Goal: Task Accomplishment & Management: Use online tool/utility

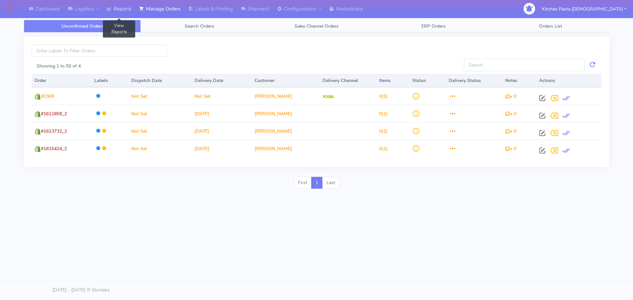
click at [118, 3] on link "Reports" at bounding box center [119, 9] width 32 height 18
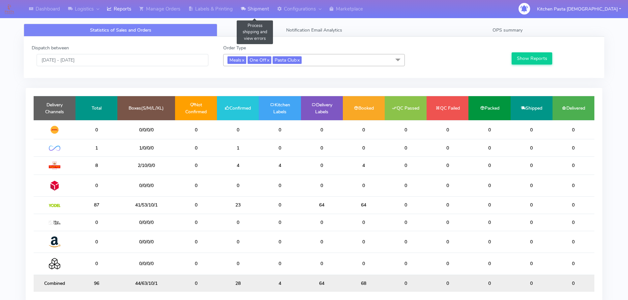
click at [254, 12] on link "Shipment" at bounding box center [255, 9] width 36 height 18
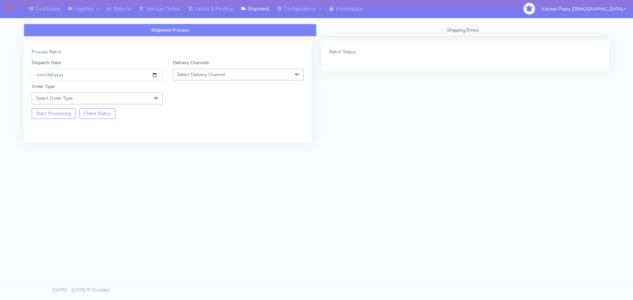
click at [231, 69] on span "Select Delivery Channel" at bounding box center [238, 75] width 131 height 12
click at [189, 147] on div "Yodel" at bounding box center [238, 148] width 124 height 7
drag, startPoint x: 158, startPoint y: 94, endPoint x: 131, endPoint y: 98, distance: 26.7
click at [158, 92] on div "Order Type Select Order Type Meal Kit Gift QCOM ATAVI" at bounding box center [97, 93] width 141 height 21
click at [124, 101] on span "Select Order Type" at bounding box center [97, 99] width 131 height 12
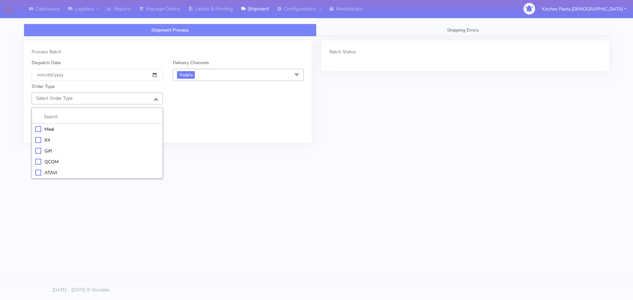
click at [93, 129] on div "Meal" at bounding box center [97, 129] width 124 height 7
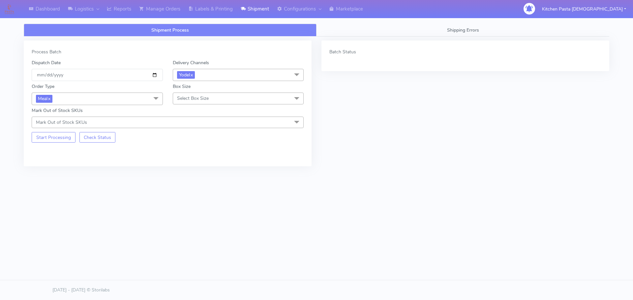
click at [207, 100] on span "Select Box Size" at bounding box center [193, 98] width 32 height 6
click at [200, 149] on div "Medium" at bounding box center [238, 151] width 124 height 7
click at [54, 134] on button "Start Processing" at bounding box center [54, 137] width 44 height 11
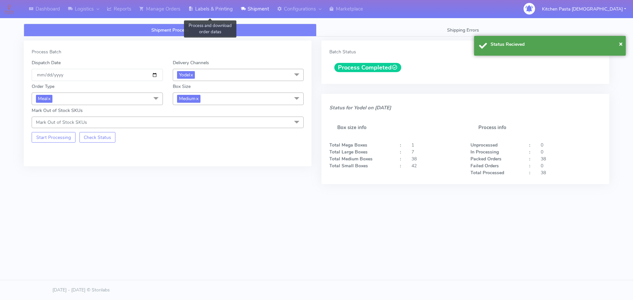
drag, startPoint x: 217, startPoint y: 12, endPoint x: 231, endPoint y: 11, distance: 13.2
click at [217, 12] on link "Labels & Printing" at bounding box center [210, 9] width 52 height 18
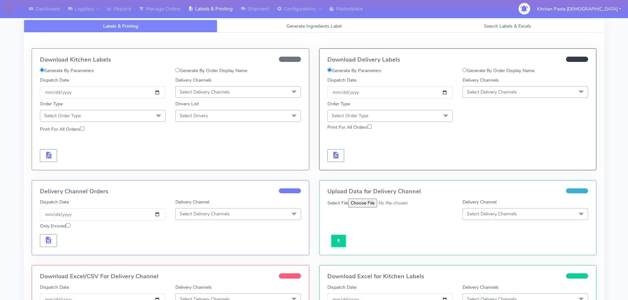
click at [522, 97] on span "Select Delivery Channels" at bounding box center [525, 92] width 126 height 12
click at [496, 161] on li "Yodel" at bounding box center [525, 166] width 125 height 11
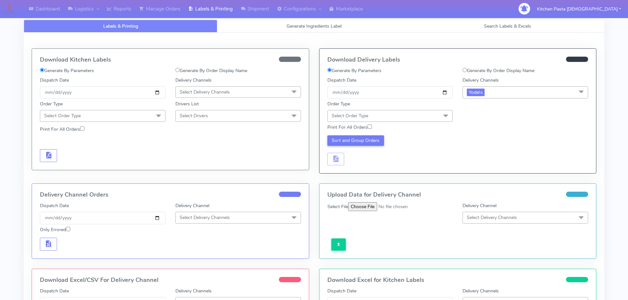
click at [434, 118] on span "Select Order Type" at bounding box center [390, 116] width 126 height 12
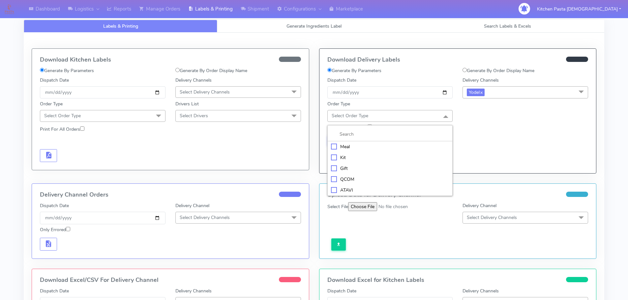
click at [383, 143] on div "Meal" at bounding box center [390, 146] width 118 height 7
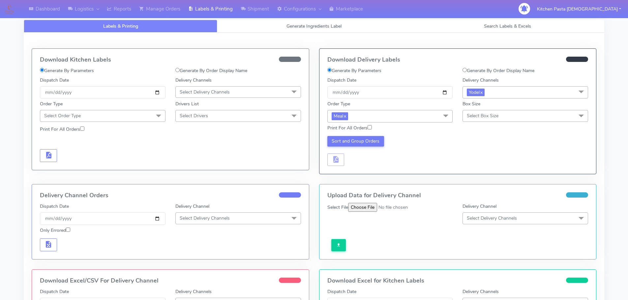
click at [487, 112] on span "Select Box Size" at bounding box center [525, 116] width 126 height 12
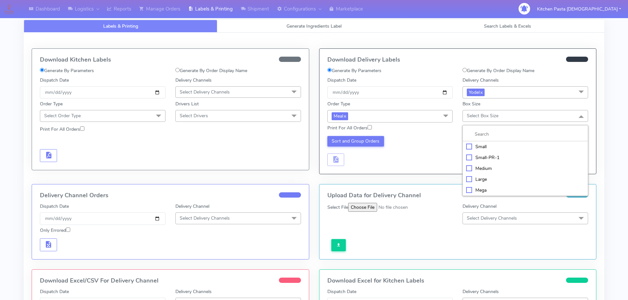
click at [488, 170] on div "Medium" at bounding box center [525, 168] width 118 height 7
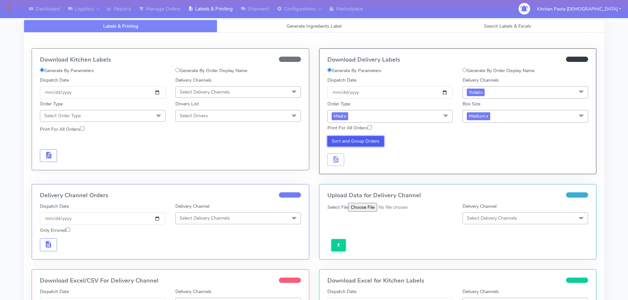
click at [372, 138] on button "Sort and Group Orders" at bounding box center [355, 141] width 57 height 11
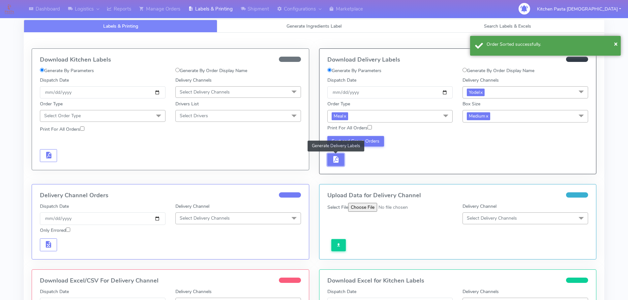
click at [341, 158] on button "button" at bounding box center [335, 160] width 17 height 13
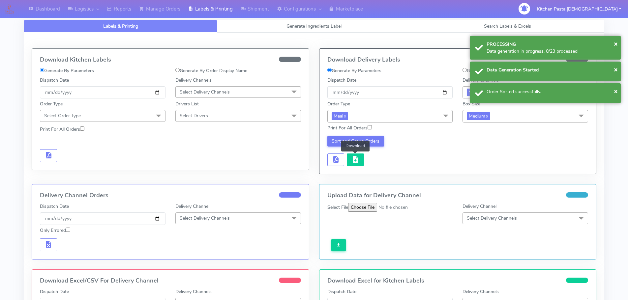
click at [353, 164] on button "button" at bounding box center [355, 160] width 17 height 13
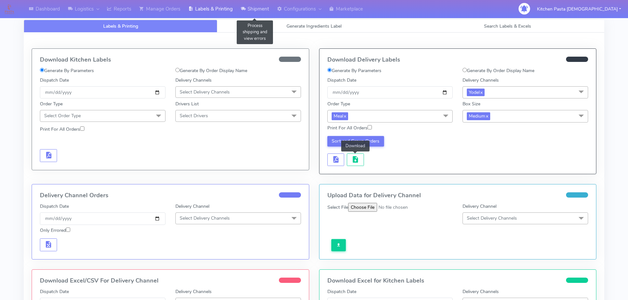
click at [256, 10] on link "Shipment" at bounding box center [255, 9] width 36 height 18
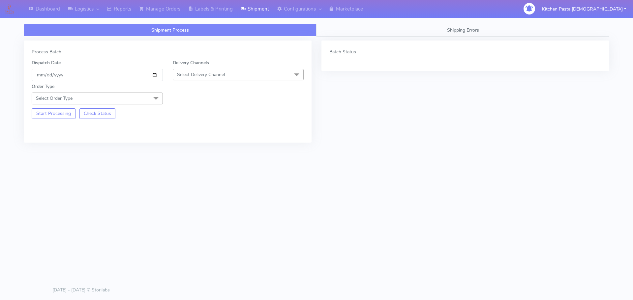
click at [235, 79] on span "Select Delivery Channel" at bounding box center [238, 75] width 131 height 12
click at [191, 153] on li "Yodel" at bounding box center [238, 148] width 130 height 11
click at [125, 100] on span "Select Order Type" at bounding box center [97, 99] width 131 height 12
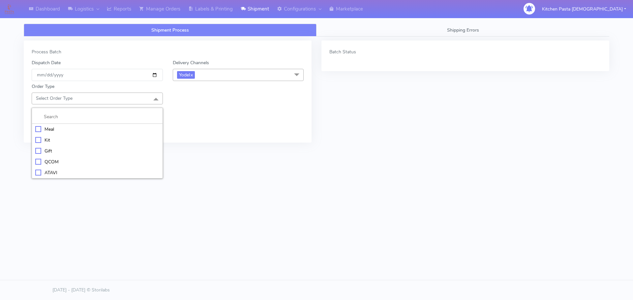
click at [104, 124] on li "Meal" at bounding box center [97, 129] width 130 height 11
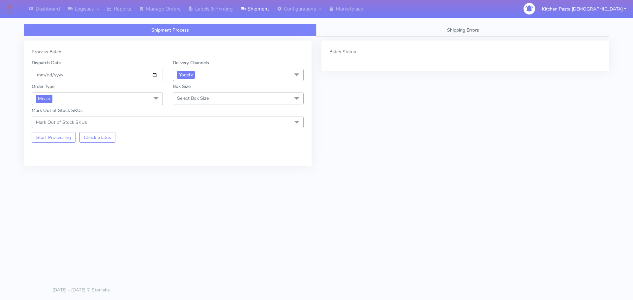
click at [189, 100] on span "Select Box Size" at bounding box center [193, 98] width 32 height 6
click at [192, 123] on li at bounding box center [238, 117] width 130 height 14
click at [191, 128] on div "Small" at bounding box center [238, 129] width 124 height 7
click at [55, 141] on button "Start Processing" at bounding box center [54, 137] width 44 height 11
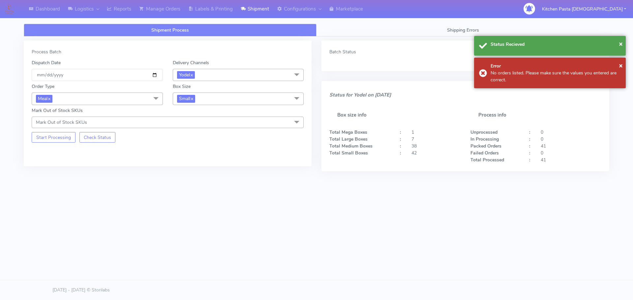
click at [213, 100] on span "Small x" at bounding box center [238, 99] width 131 height 12
click at [192, 160] on div "Large" at bounding box center [238, 162] width 124 height 7
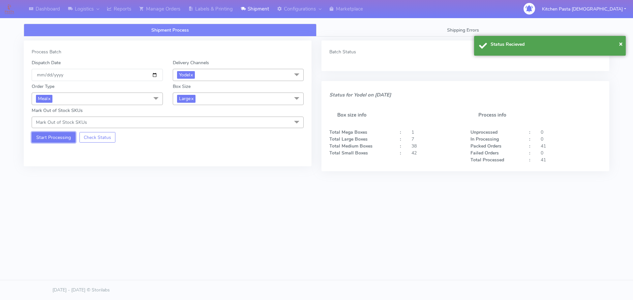
click at [57, 136] on button "Start Processing" at bounding box center [54, 137] width 44 height 11
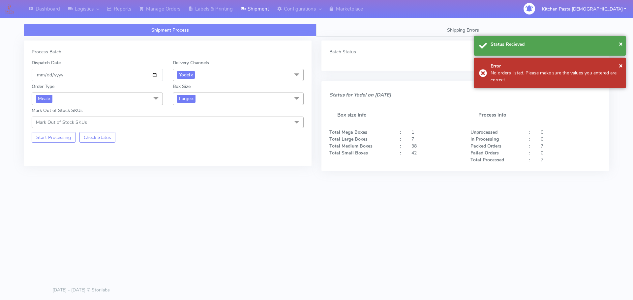
click at [214, 106] on div "Order Type Meal x Meal Kit Gift QCOM ATAVI Box Size Large x Small Small-PR-1 Me…" at bounding box center [168, 104] width 282 height 47
click at [214, 99] on span "Large x" at bounding box center [238, 99] width 131 height 12
click at [196, 173] on div "Mega" at bounding box center [238, 173] width 124 height 7
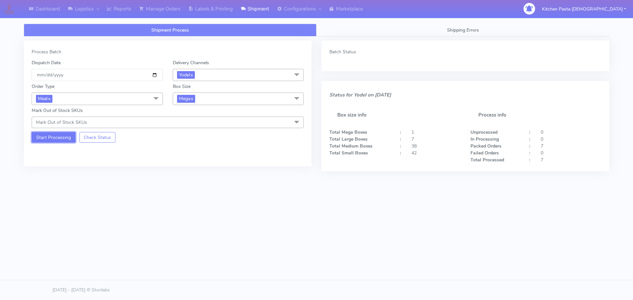
click at [50, 138] on button "Start Processing" at bounding box center [54, 137] width 44 height 11
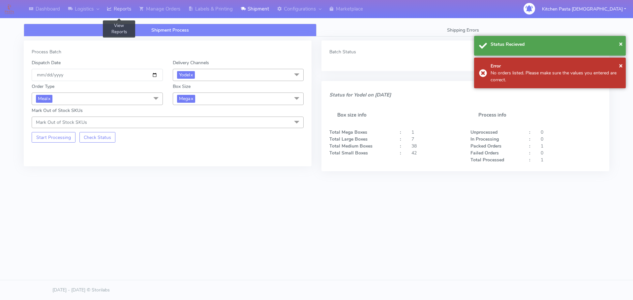
click at [123, 12] on link "Reports" at bounding box center [119, 9] width 32 height 18
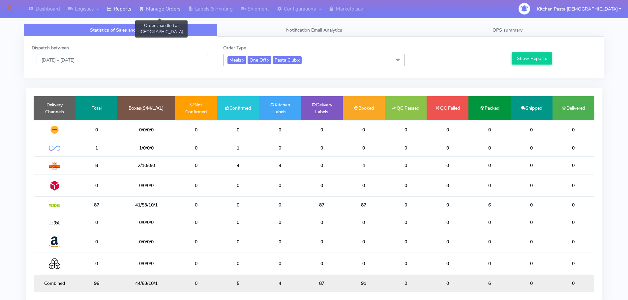
click at [160, 8] on link "Manage Orders" at bounding box center [159, 9] width 49 height 18
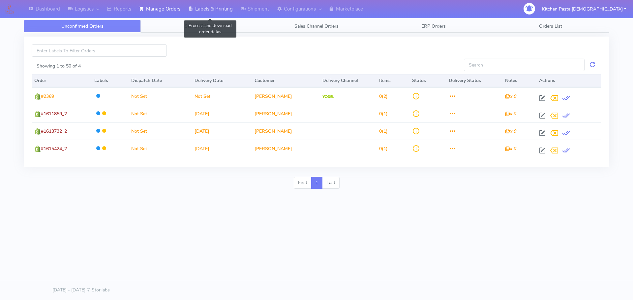
click at [207, 5] on link "Labels & Printing" at bounding box center [210, 9] width 52 height 18
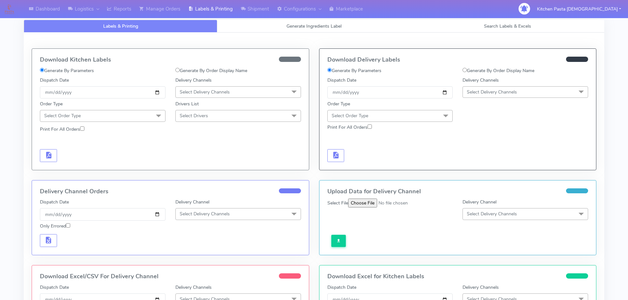
click at [198, 94] on span "Select Delivery Channels" at bounding box center [205, 92] width 50 height 6
click at [192, 144] on div "Royal Mail" at bounding box center [238, 144] width 118 height 7
click at [152, 113] on span at bounding box center [158, 116] width 13 height 13
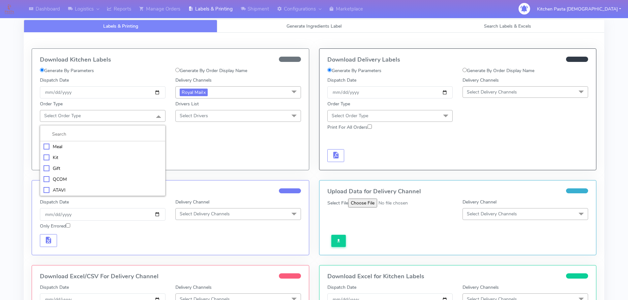
click at [120, 145] on div "Meal" at bounding box center [102, 146] width 118 height 7
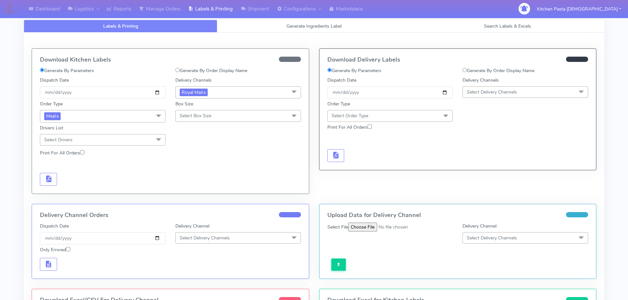
click at [209, 116] on span "Select Box Size" at bounding box center [196, 116] width 32 height 6
click at [199, 168] on div "Medium" at bounding box center [238, 168] width 118 height 7
click at [52, 178] on button "button" at bounding box center [48, 179] width 17 height 13
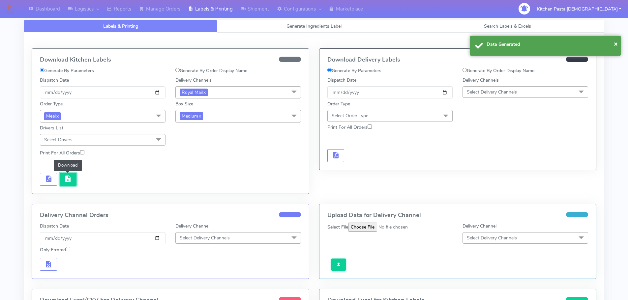
click at [67, 181] on span "button" at bounding box center [68, 180] width 8 height 6
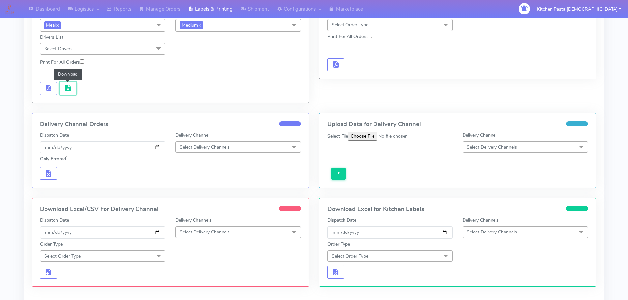
scroll to position [99, 0]
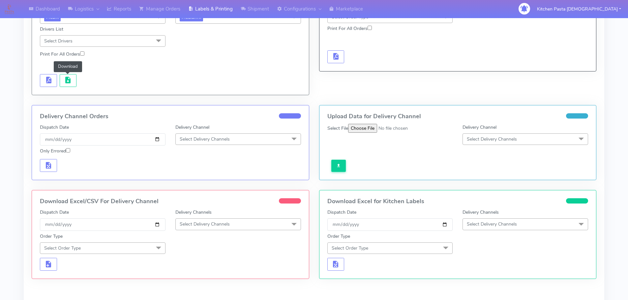
click at [240, 228] on span "Select Delivery Channels" at bounding box center [238, 224] width 126 height 12
click at [198, 276] on div "Royal Mail" at bounding box center [238, 276] width 118 height 7
click at [151, 250] on span "Select Order Type" at bounding box center [103, 249] width 126 height 12
click at [109, 277] on div "Meal" at bounding box center [102, 278] width 118 height 7
click at [204, 249] on span "Select Box Size" at bounding box center [196, 248] width 32 height 6
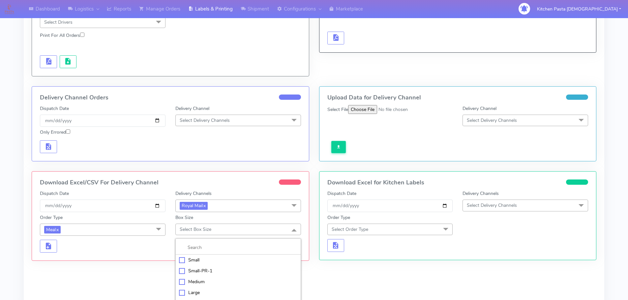
scroll to position [158, 0]
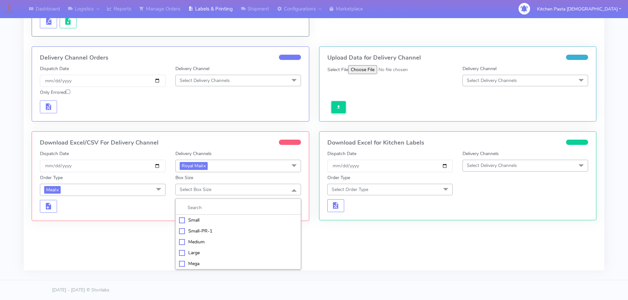
click at [201, 242] on div "Medium" at bounding box center [238, 242] width 118 height 7
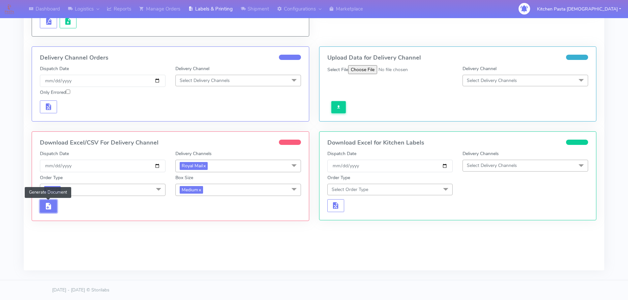
click at [50, 205] on span "button" at bounding box center [48, 208] width 8 height 6
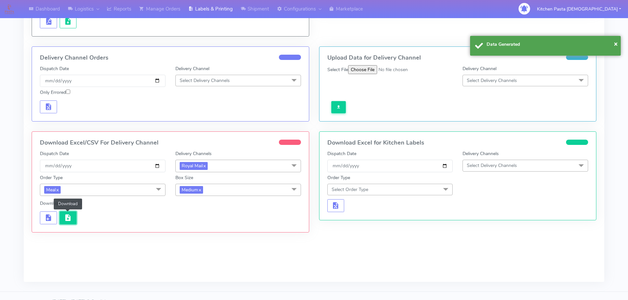
click at [69, 216] on span "button" at bounding box center [68, 219] width 8 height 6
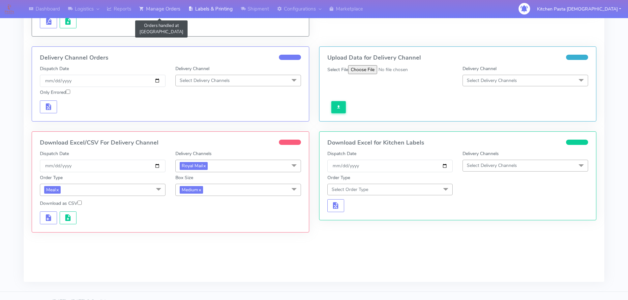
click at [158, 8] on link "Manage Orders" at bounding box center [159, 9] width 49 height 18
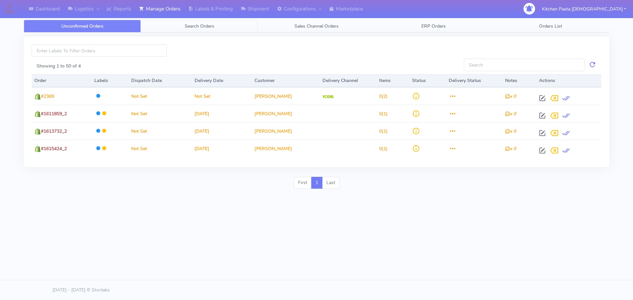
click at [195, 25] on span "Search Orders" at bounding box center [200, 26] width 30 height 6
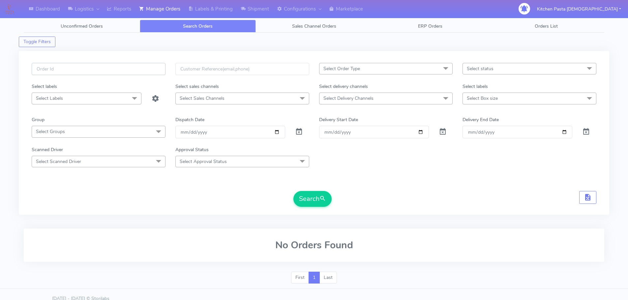
paste input "#1616688_1_2"
type input "#1616688_1"
click at [293, 191] on button "Search" at bounding box center [312, 199] width 38 height 16
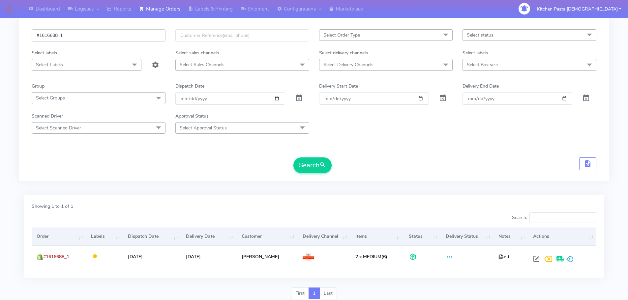
scroll to position [58, 0]
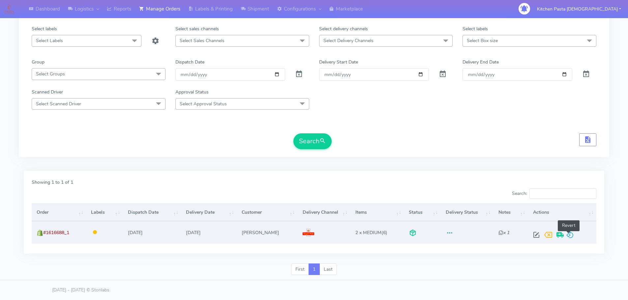
click at [569, 233] on span at bounding box center [570, 236] width 8 height 6
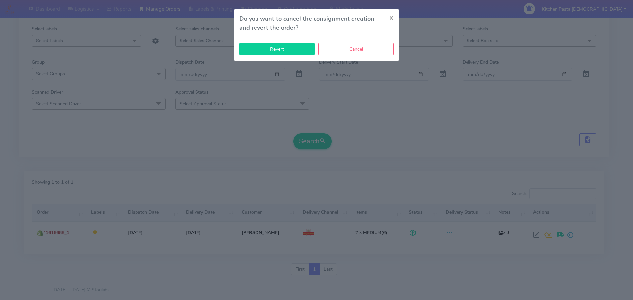
click at [284, 45] on button "Revert" at bounding box center [276, 49] width 75 height 12
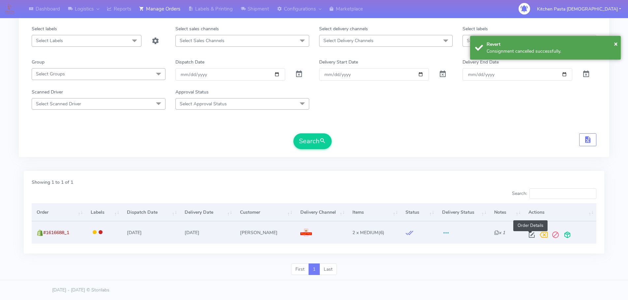
click at [530, 234] on span at bounding box center [532, 236] width 12 height 6
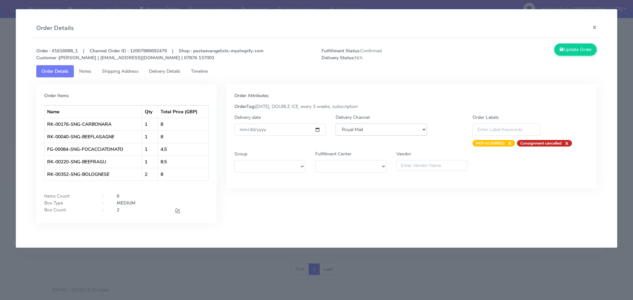
click at [379, 132] on select "DHL OnFleet Royal Mail DPD Yodel MaxOptra Amazon Collection" at bounding box center [380, 130] width 91 height 12
select select "5"
click at [335, 124] on select "DHL OnFleet Royal Mail DPD Yodel MaxOptra Amazon Collection" at bounding box center [380, 130] width 91 height 12
click at [589, 49] on button "Update Order" at bounding box center [575, 49] width 43 height 12
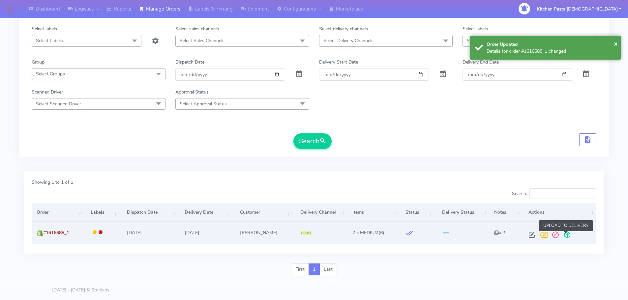
click at [565, 237] on span at bounding box center [567, 236] width 12 height 6
click at [538, 234] on span at bounding box center [541, 236] width 12 height 6
drag, startPoint x: 81, startPoint y: 233, endPoint x: 44, endPoint y: 236, distance: 37.0
click at [44, 236] on td "#1616688_1" at bounding box center [59, 232] width 54 height 22
copy span "#1616688_1"
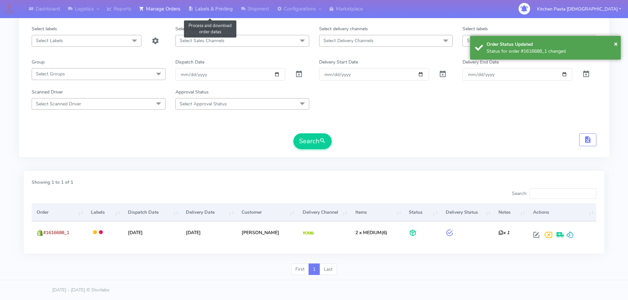
click at [205, 9] on link "Labels & Printing" at bounding box center [210, 9] width 52 height 18
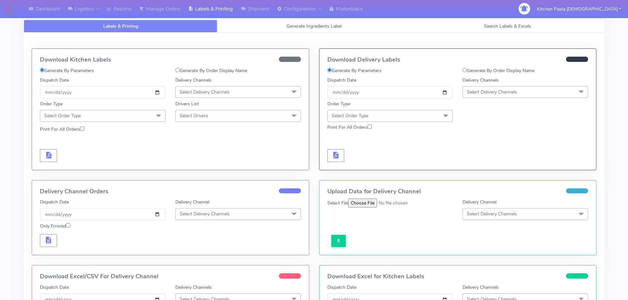
click at [513, 68] on label "Generate By Order Display Name" at bounding box center [498, 70] width 72 height 7
click at [467, 68] on input "Generate By Order Display Name" at bounding box center [464, 70] width 4 height 4
radio input "true"
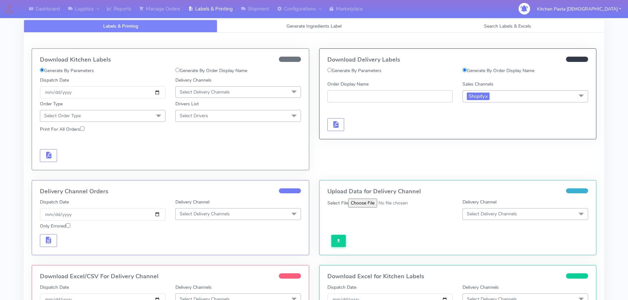
paste input "#1616688_1"
type input "#1616688_1"
click at [343, 125] on button "button" at bounding box center [335, 124] width 17 height 13
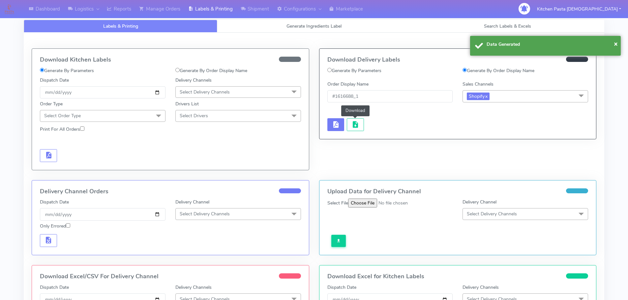
click at [354, 125] on span "button" at bounding box center [355, 126] width 8 height 6
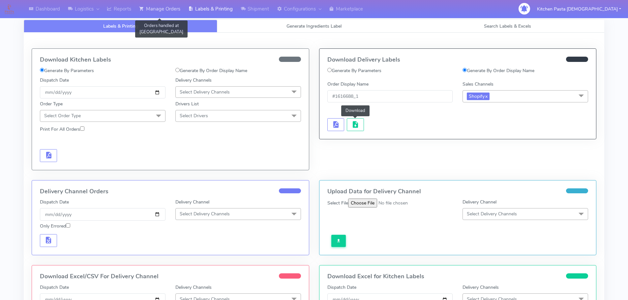
click at [174, 11] on link "Manage Orders" at bounding box center [159, 9] width 49 height 18
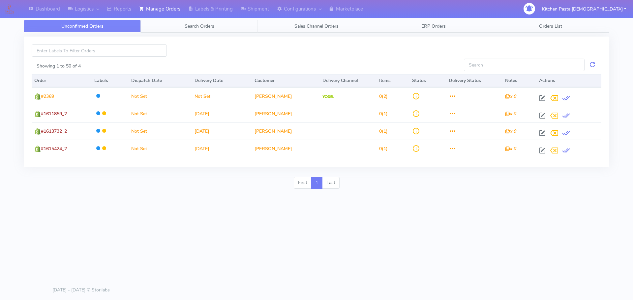
click at [191, 30] on link "Search Orders" at bounding box center [199, 26] width 117 height 13
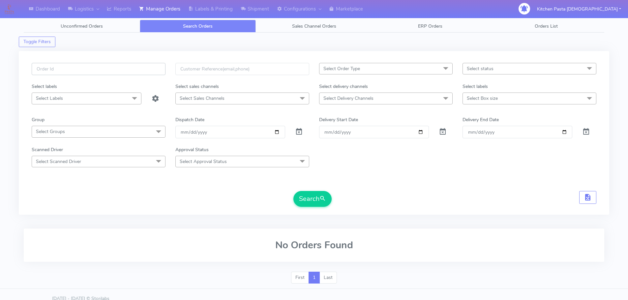
paste input "#1616611_1_2"
type input "#1616611_1"
click at [293, 191] on button "Search" at bounding box center [312, 199] width 38 height 16
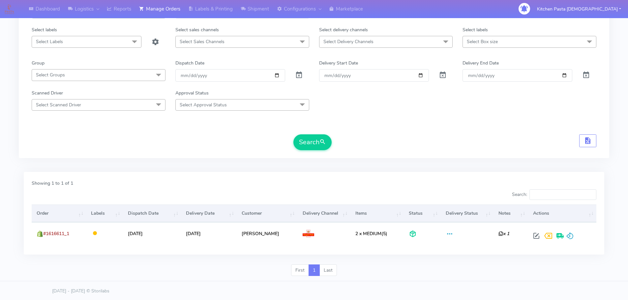
scroll to position [58, 0]
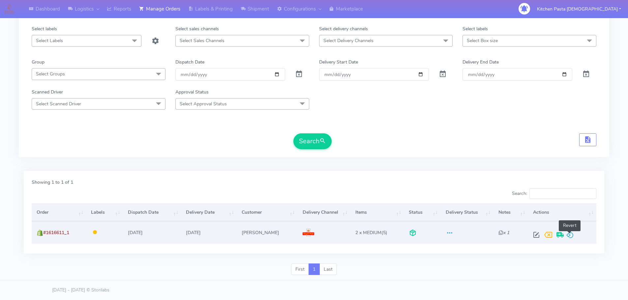
click at [570, 234] on span at bounding box center [570, 236] width 8 height 6
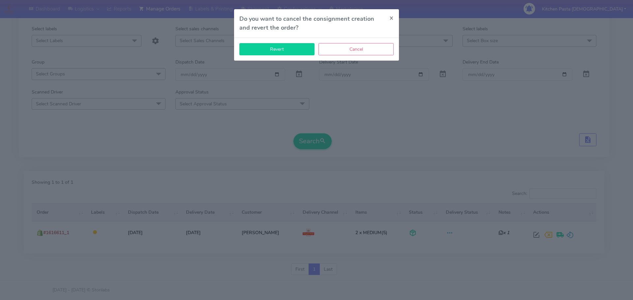
click at [261, 54] on button "Revert" at bounding box center [276, 49] width 75 height 12
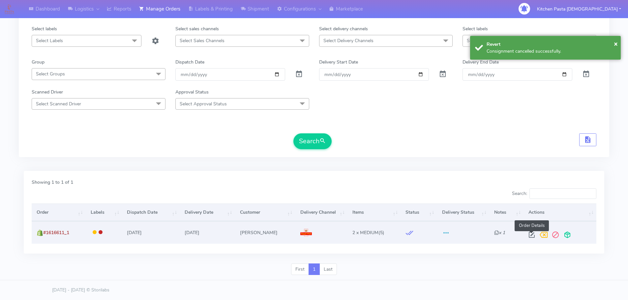
click at [533, 235] on span at bounding box center [532, 236] width 12 height 6
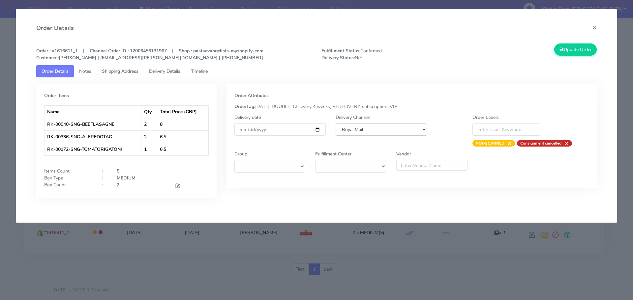
click at [353, 131] on select "DHL OnFleet Royal Mail DPD Yodel MaxOptra Amazon Collection" at bounding box center [380, 130] width 91 height 12
select select "5"
click at [335, 124] on select "DHL OnFleet Royal Mail DPD Yodel MaxOptra Amazon Collection" at bounding box center [380, 130] width 91 height 12
click at [577, 47] on button "Update Order" at bounding box center [575, 49] width 43 height 12
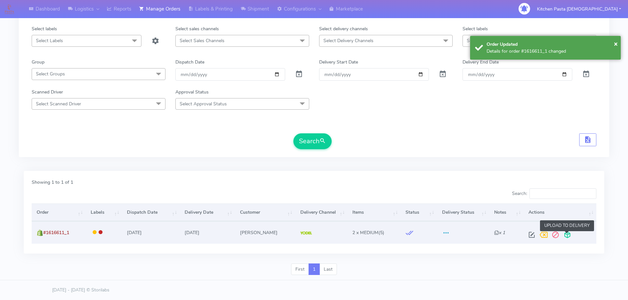
click at [565, 235] on span at bounding box center [567, 236] width 12 height 6
click at [545, 239] on span at bounding box center [541, 236] width 12 height 6
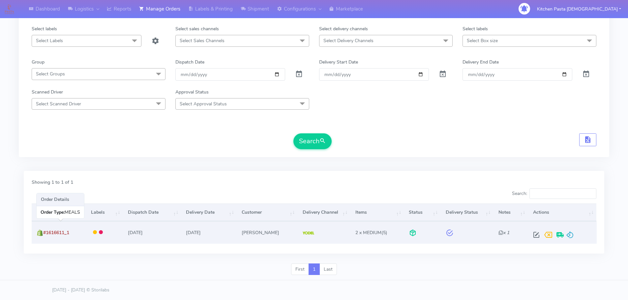
drag, startPoint x: 76, startPoint y: 234, endPoint x: 44, endPoint y: 237, distance: 32.1
click at [44, 237] on td "#1616611_1" at bounding box center [59, 232] width 54 height 22
copy span "#1616611_1"
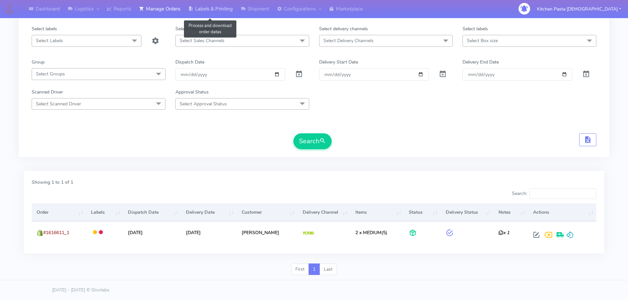
click at [219, 9] on link "Labels & Printing" at bounding box center [210, 9] width 52 height 18
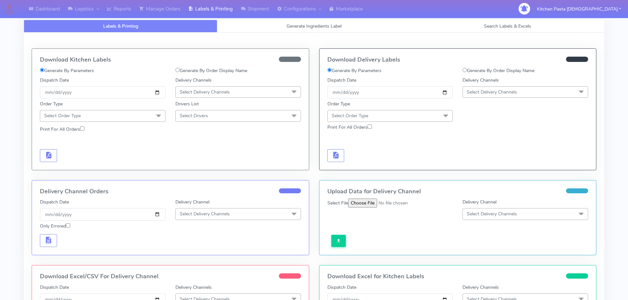
click at [466, 70] on input "Generate By Order Display Name" at bounding box center [464, 70] width 4 height 4
radio input "true"
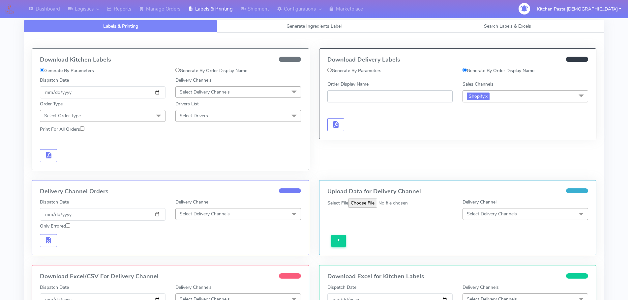
paste input "#1616611_1"
type input "#1616611_1"
click at [343, 124] on button "button" at bounding box center [335, 124] width 17 height 13
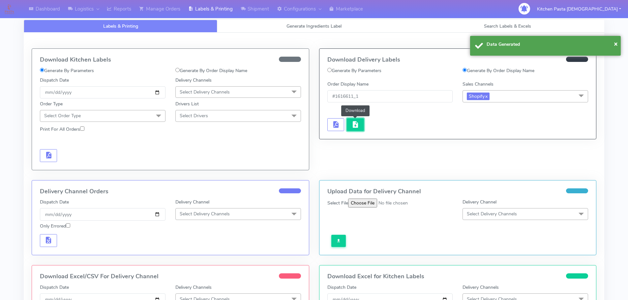
click at [351, 125] on button "button" at bounding box center [355, 124] width 17 height 13
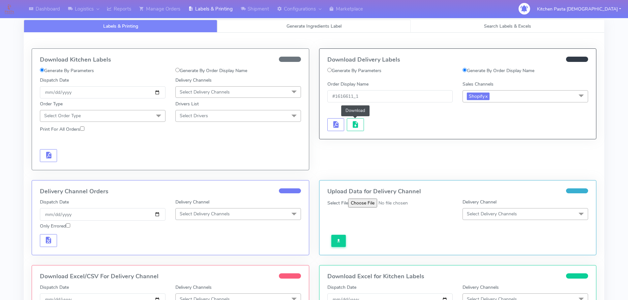
drag, startPoint x: 498, startPoint y: 10, endPoint x: 393, endPoint y: 27, distance: 105.8
click at [393, 27] on link "Generate Ingredients Label" at bounding box center [313, 26] width 193 height 13
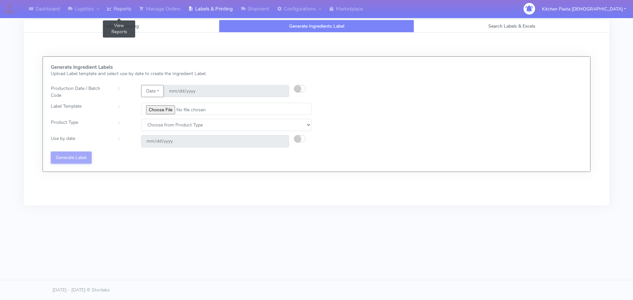
click at [121, 14] on link "Reports" at bounding box center [119, 9] width 32 height 18
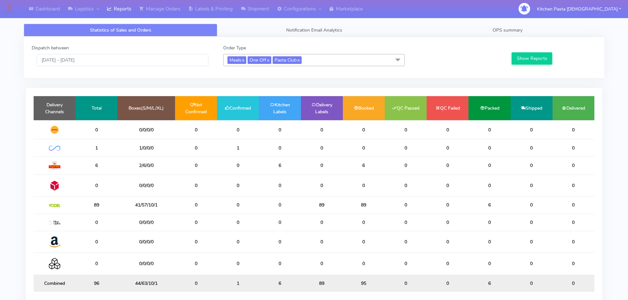
click at [323, 57] on span "Meals x One Off x Pasta Club x" at bounding box center [314, 60] width 182 height 12
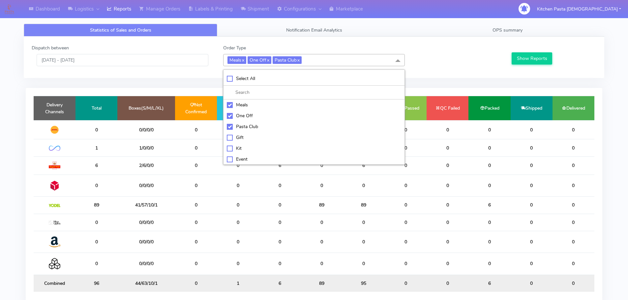
click at [241, 145] on div "Kit" at bounding box center [314, 148] width 174 height 7
checkbox input "true"
click at [443, 11] on div "Dashboard Logistics London Logistics Reports Manage Orders Labels & Printing Sh…" at bounding box center [261, 9] width 519 height 18
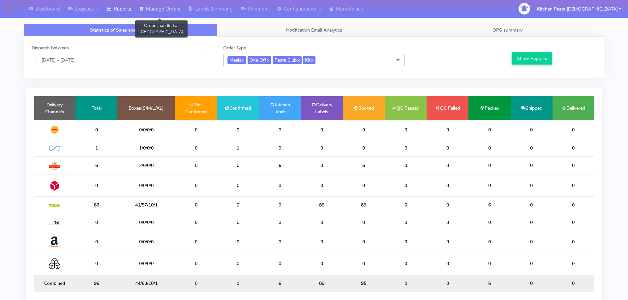
click at [181, 10] on link "Manage Orders" at bounding box center [159, 9] width 49 height 18
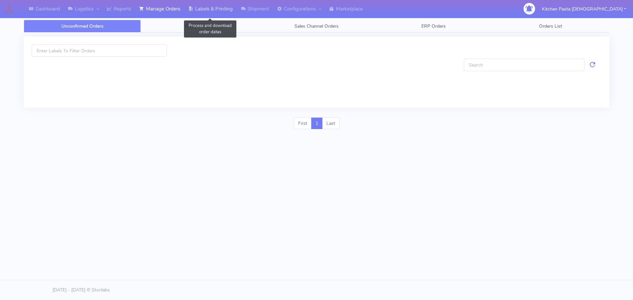
click at [197, 10] on link "Labels & Printing" at bounding box center [210, 9] width 52 height 18
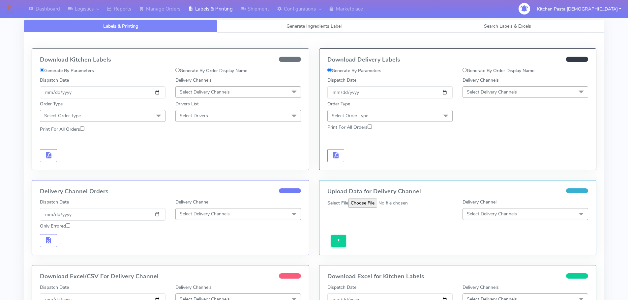
click at [193, 92] on span "Select Delivery Channels" at bounding box center [205, 92] width 50 height 6
click at [196, 146] on div "Royal Mail" at bounding box center [238, 144] width 118 height 7
click at [157, 116] on span at bounding box center [158, 116] width 13 height 13
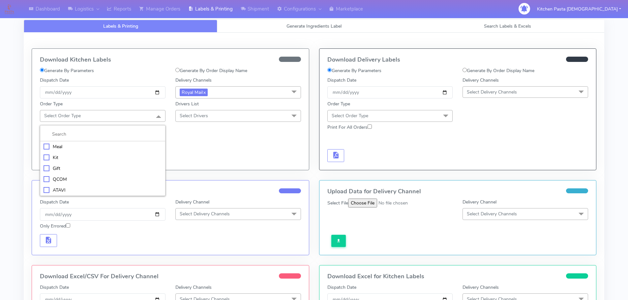
click at [104, 142] on li "Meal" at bounding box center [102, 146] width 125 height 11
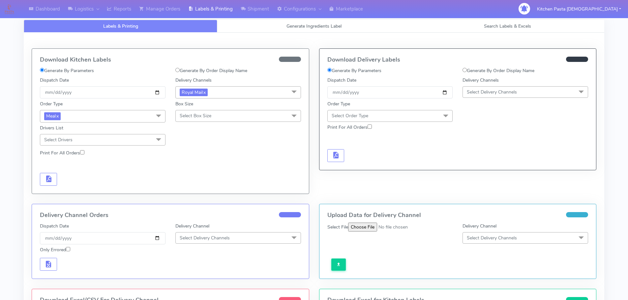
click at [206, 115] on span "Select Box Size" at bounding box center [196, 116] width 32 height 6
click at [201, 166] on div "Medium" at bounding box center [238, 168] width 118 height 7
drag, startPoint x: 81, startPoint y: 154, endPoint x: 75, endPoint y: 158, distance: 7.0
click at [80, 154] on label "Print For All Orders" at bounding box center [62, 153] width 44 height 7
click at [80, 154] on input "Print For All Orders" at bounding box center [82, 152] width 4 height 4
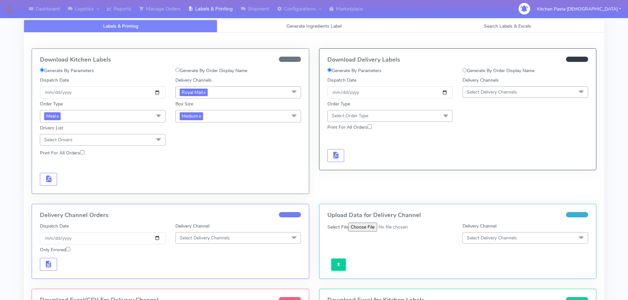
checkbox input "true"
click at [46, 181] on span "button" at bounding box center [48, 180] width 8 height 6
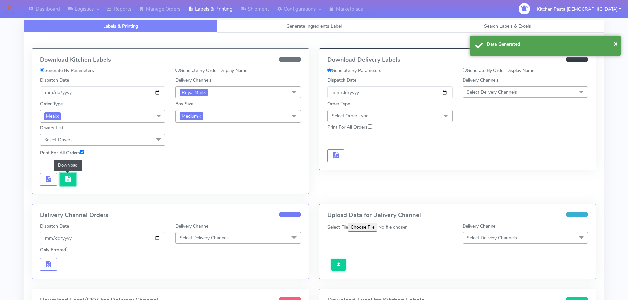
click at [65, 184] on button "button" at bounding box center [68, 179] width 17 height 13
